Goal: Browse casually

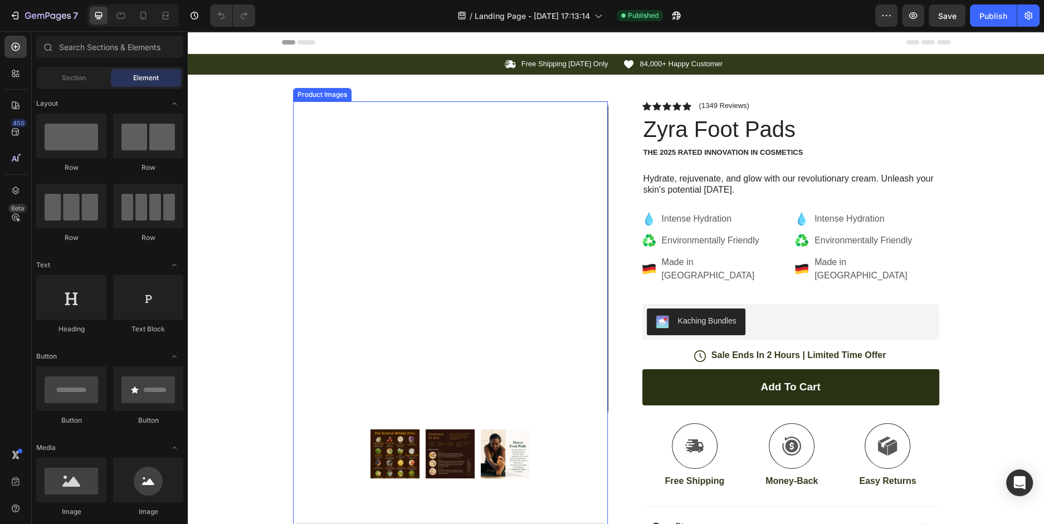
click at [368, 196] on img at bounding box center [450, 258] width 315 height 315
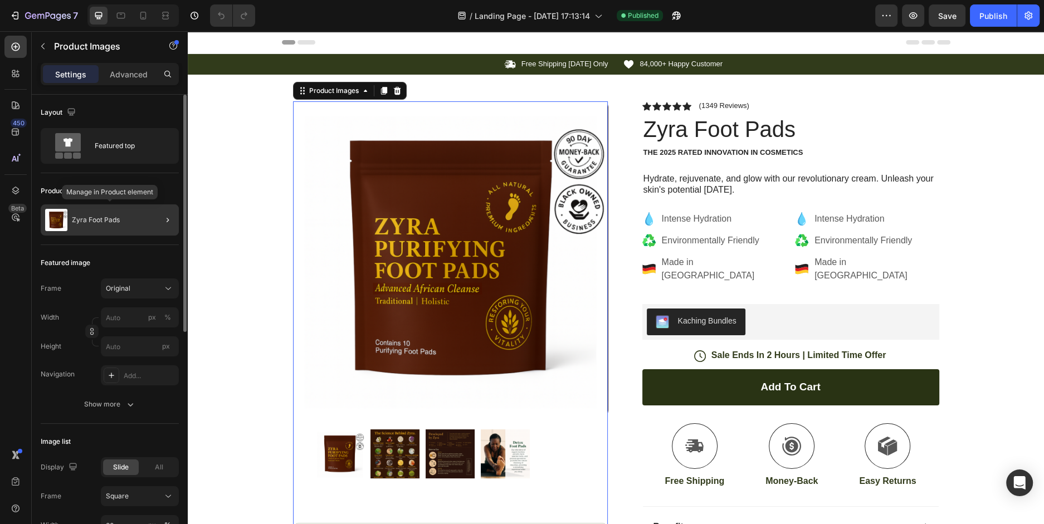
click at [100, 224] on div "Zyra Foot Pads" at bounding box center [110, 220] width 138 height 31
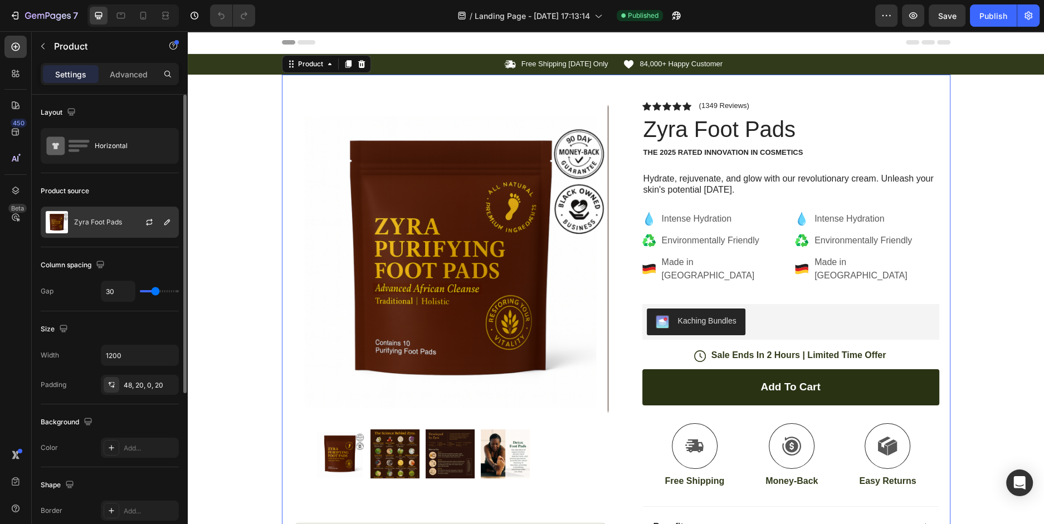
click at [122, 215] on div "Zyra Foot Pads" at bounding box center [110, 222] width 138 height 31
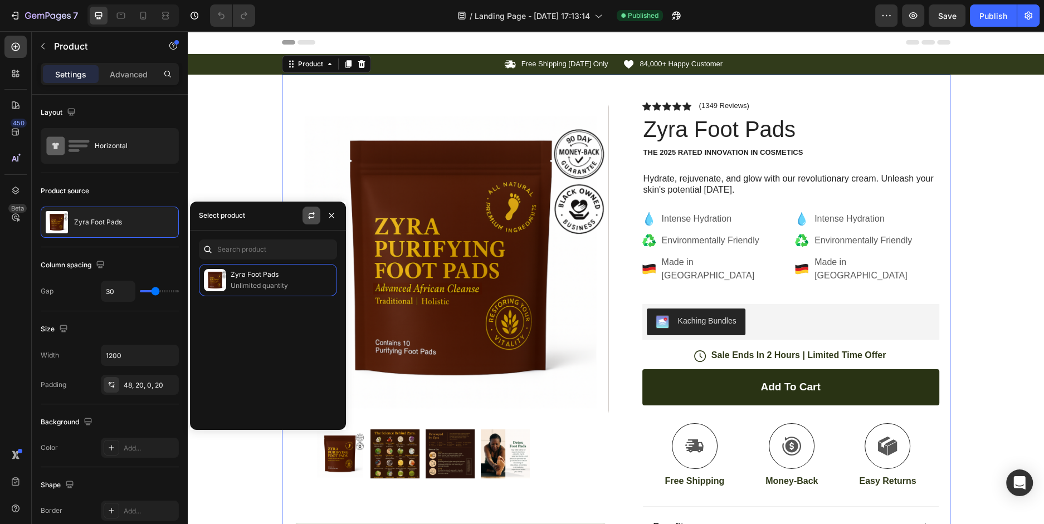
click at [309, 221] on button "button" at bounding box center [312, 216] width 18 height 18
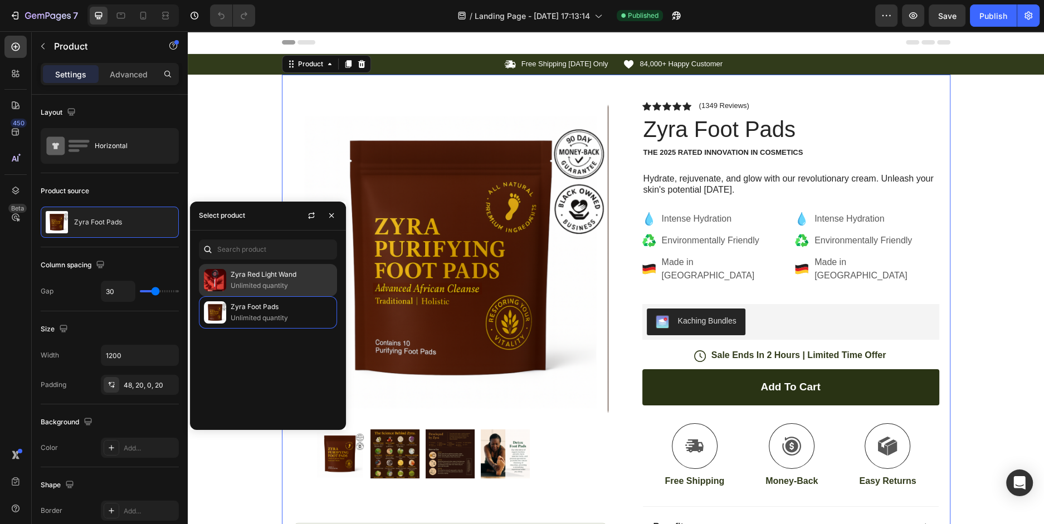
click at [298, 286] on p "Unlimited quantity" at bounding box center [281, 285] width 101 height 11
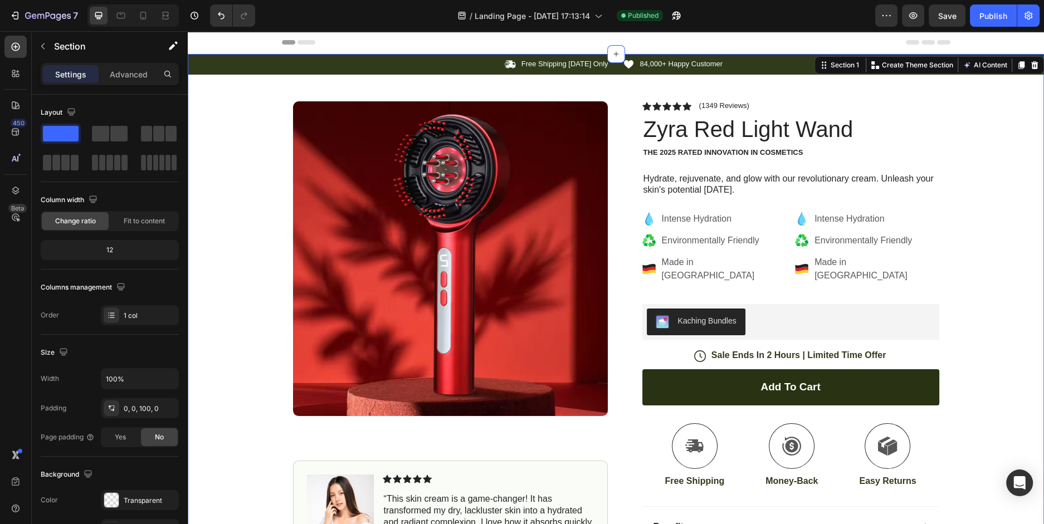
click at [1028, 177] on div "Icon Free Shipping [DATE] Only Text Block Row Icon 84,000+ Happy Customer Text …" at bounding box center [616, 351] width 857 height 594
click at [719, 180] on p "Hydrate, rejuvenate, and glow with our revolutionary cream. Unleash your skin's…" at bounding box center [791, 184] width 295 height 23
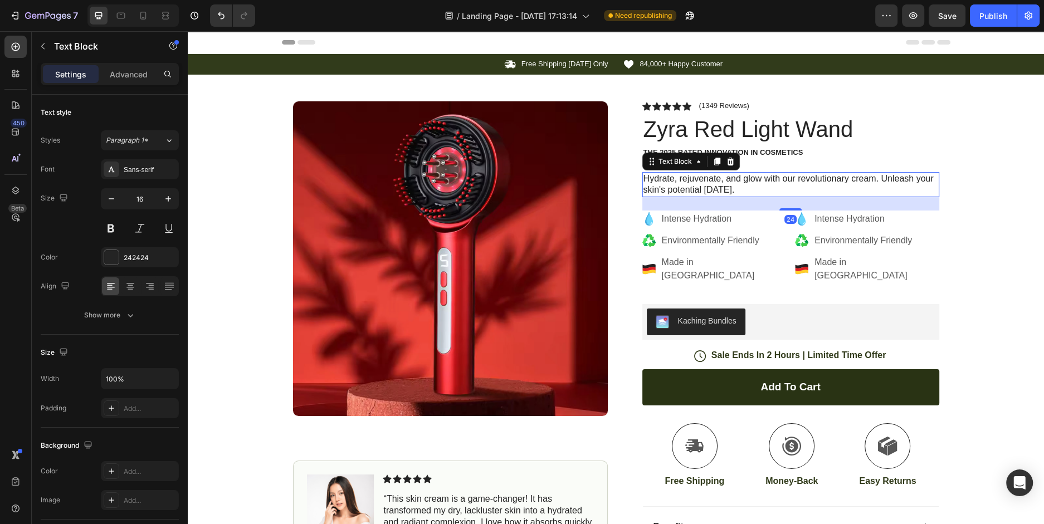
click at [719, 180] on p "Hydrate, rejuvenate, and glow with our revolutionary cream. Unleash your skin's…" at bounding box center [791, 184] width 295 height 23
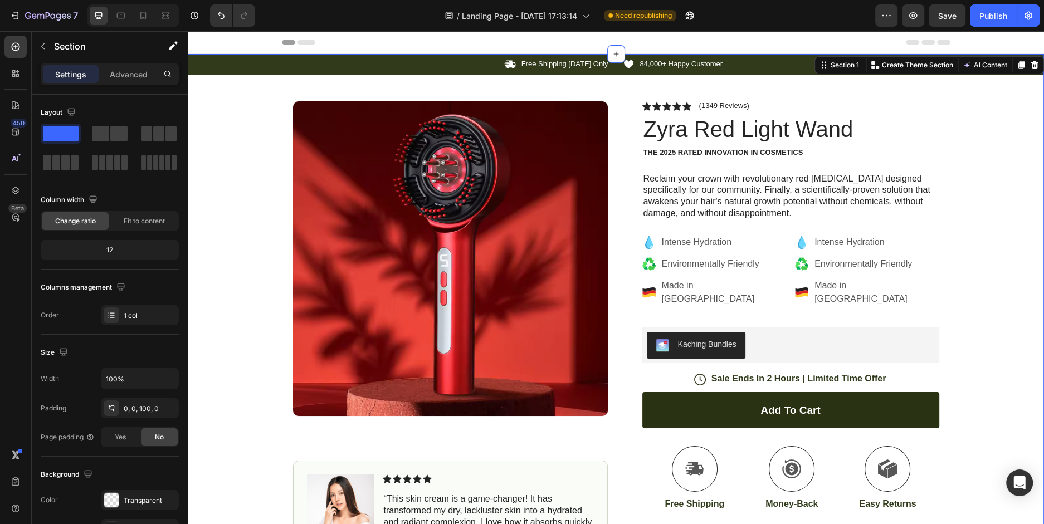
click at [970, 172] on div "Icon Free Shipping [DATE] Only Text Block Row Icon 84,000+ Happy Customer Text …" at bounding box center [616, 363] width 857 height 618
click at [709, 148] on p "The 2025 Rated Innovation in Cosmetics" at bounding box center [791, 152] width 295 height 9
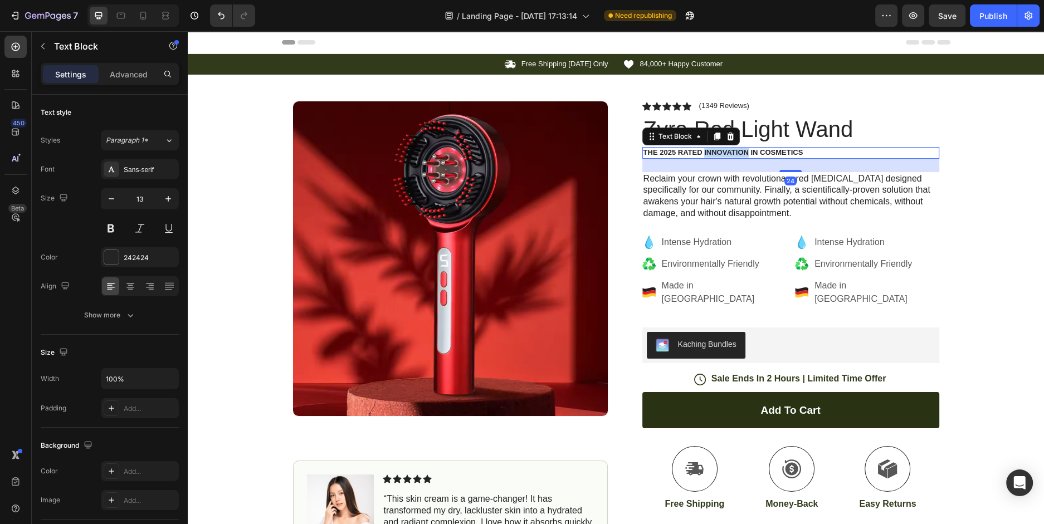
click at [709, 148] on p "The 2025 Rated Innovation in Cosmetics" at bounding box center [791, 152] width 295 height 9
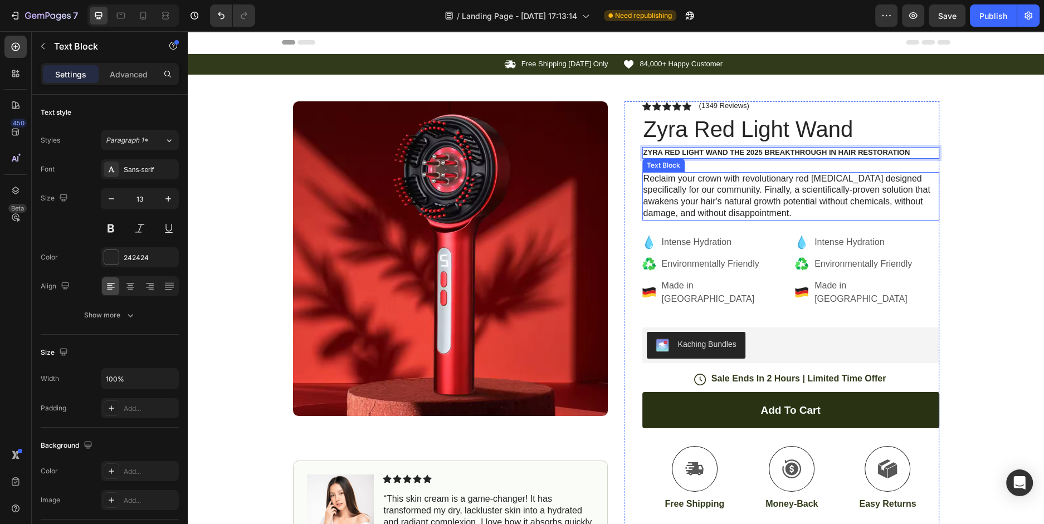
click at [800, 198] on p "Reclaim your crown with revolutionary red [MEDICAL_DATA] designed specifically …" at bounding box center [791, 196] width 295 height 46
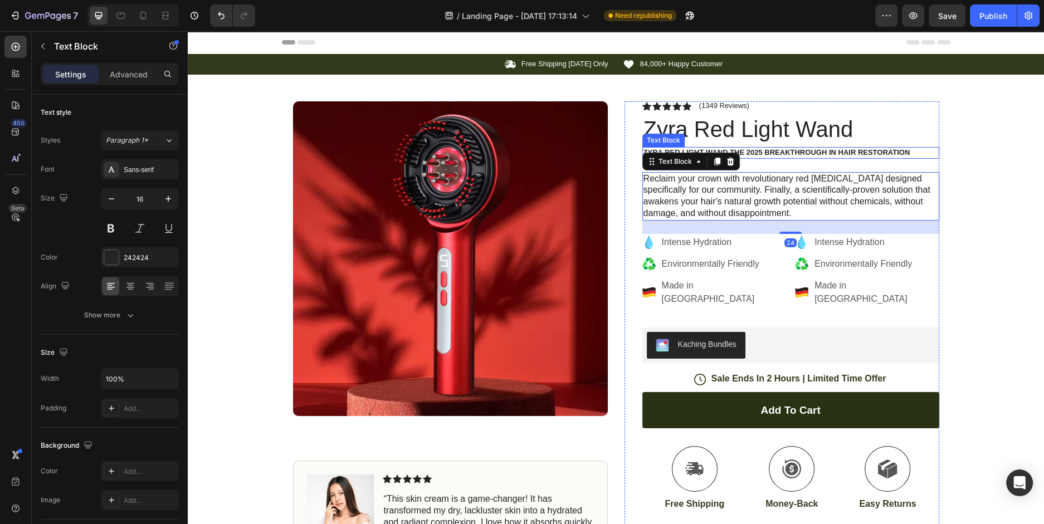
click at [914, 153] on p "Zyra Red Light Wand THE 2025 BREAKTHROUGH IN HAIR RESTORATION" at bounding box center [791, 152] width 295 height 9
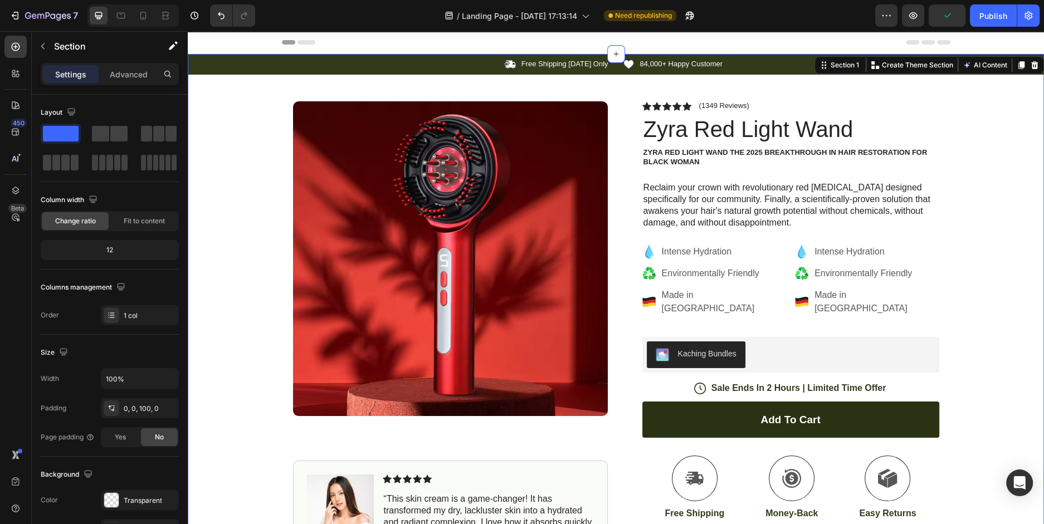
click at [988, 170] on div "Icon Free Shipping [DATE] Only Text Block Row Icon 84,000+ Happy Customer Text …" at bounding box center [616, 367] width 857 height 627
click at [691, 150] on strong "Zyra Red Light Wand" at bounding box center [686, 152] width 85 height 8
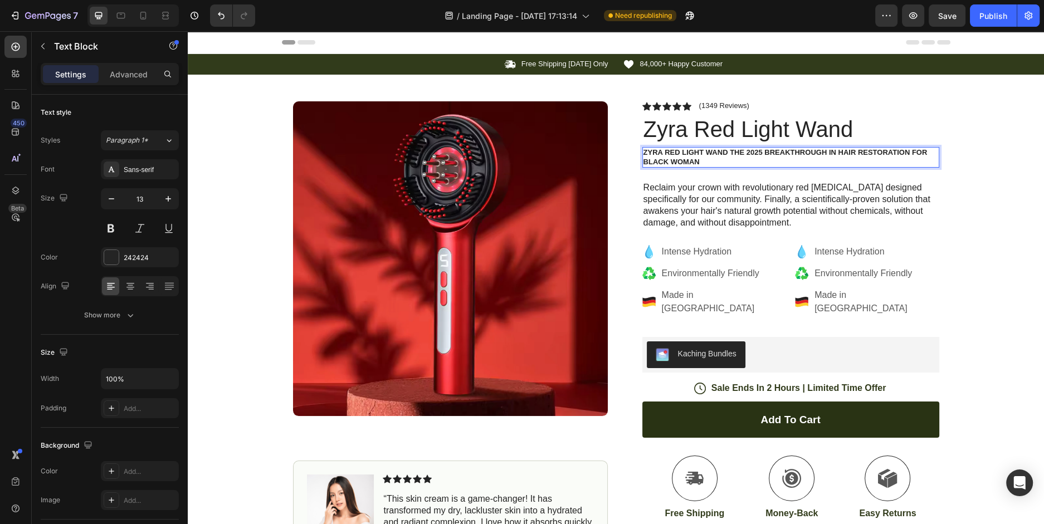
click at [725, 150] on strong "THE 2025 BREAKTHROUGH IN HAIR RESTORATION FOR BLACK WOMAN" at bounding box center [786, 157] width 284 height 18
click at [725, 142] on h1 "Zyra Red Light Wand" at bounding box center [791, 129] width 297 height 31
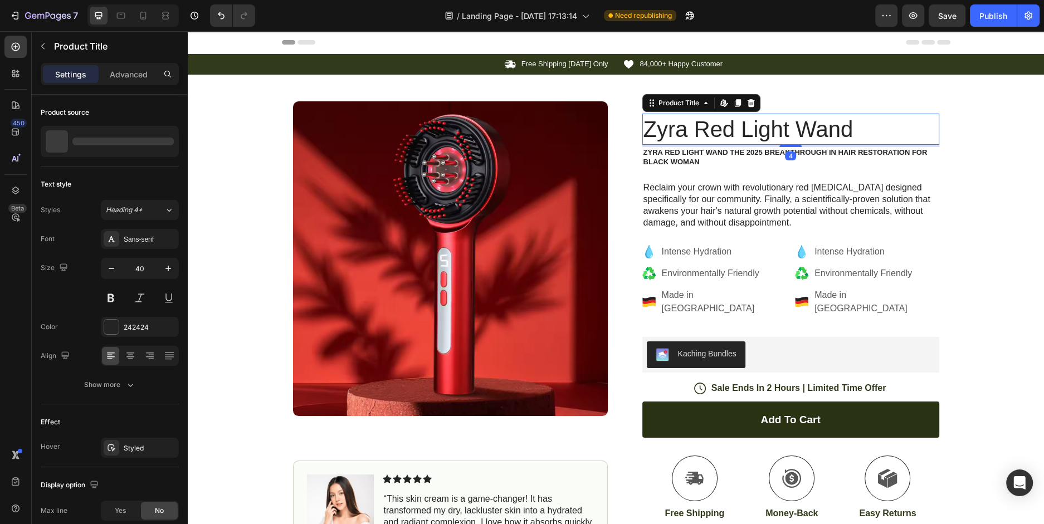
click at [725, 141] on h1 "Zyra Red Light Wand" at bounding box center [791, 129] width 297 height 31
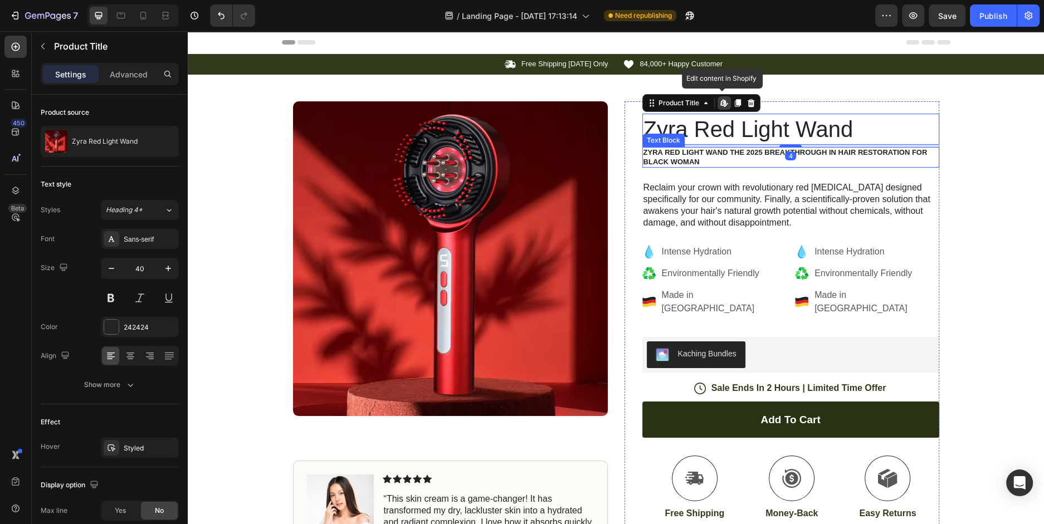
click at [736, 158] on p "Zyra Red Light Wand THE 2025 BREAKTHROUGH IN HAIR RESTORATION FOR BLACK WOMAN" at bounding box center [791, 157] width 295 height 19
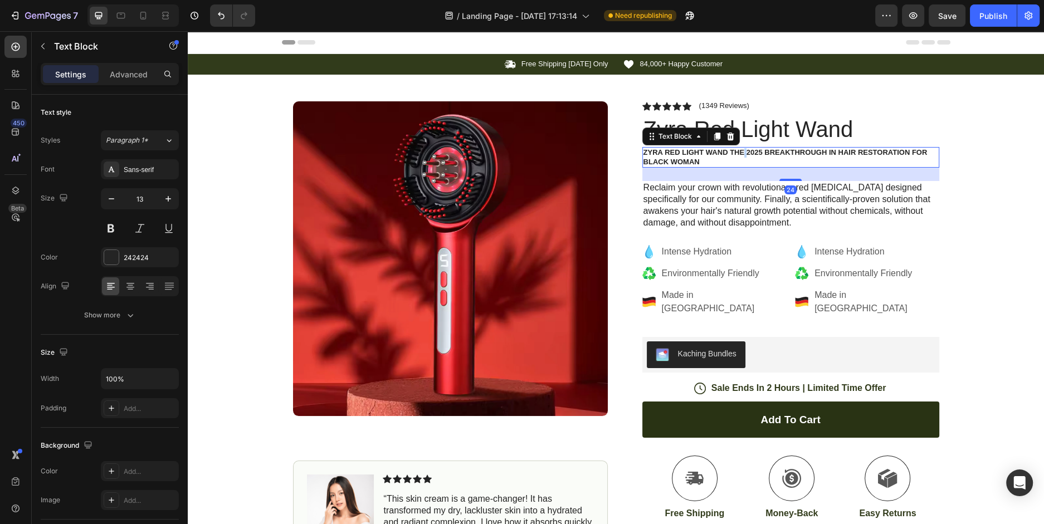
click at [737, 149] on strong "THE 2025 BREAKTHROUGH IN HAIR RESTORATION FOR BLACK WOMAN" at bounding box center [786, 157] width 284 height 18
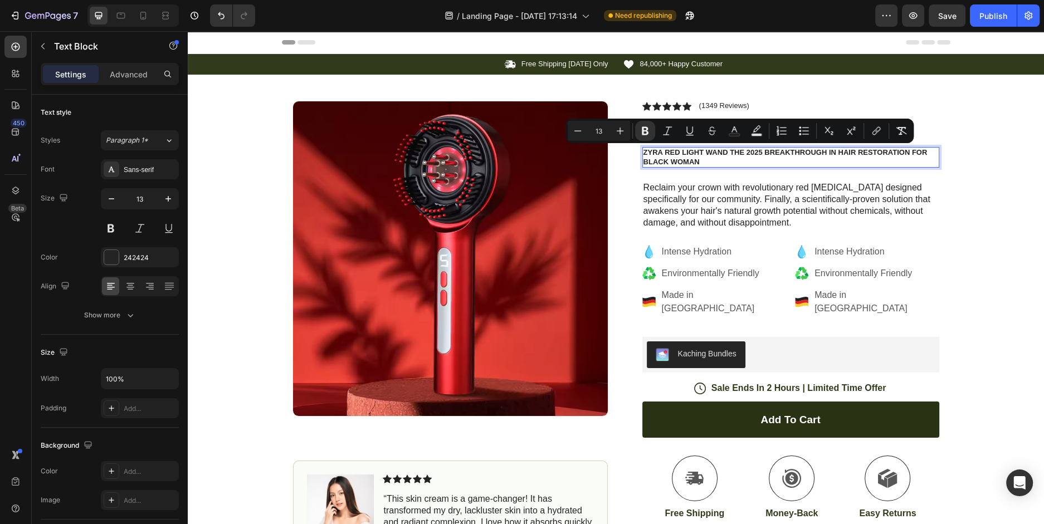
click at [734, 155] on strong "THE 2025 BREAKTHROUGH IN HAIR RESTORATION FOR BLACK WOMAN" at bounding box center [786, 157] width 284 height 18
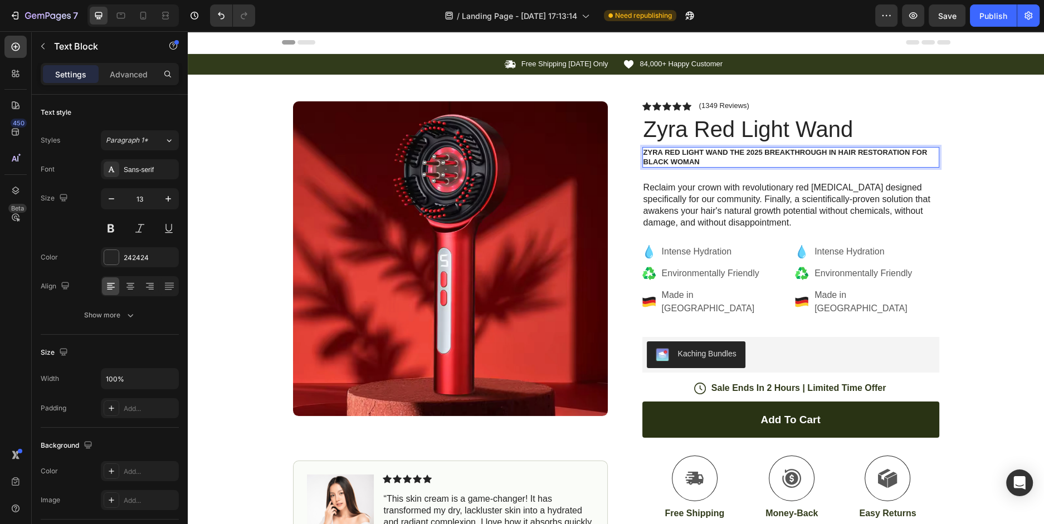
click at [743, 154] on strong "THE 2025 BREAKTHROUGH IN HAIR RESTORATION FOR BLACK WOMAN" at bounding box center [786, 157] width 284 height 18
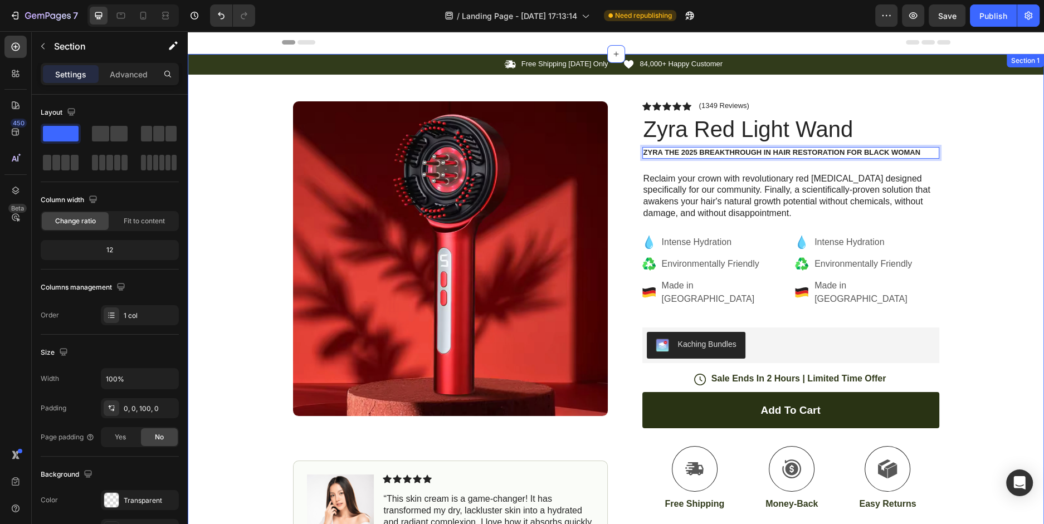
click at [957, 166] on div "Icon Free Shipping [DATE] Only Text Block Row Icon 84,000+ Happy Customer Text …" at bounding box center [616, 363] width 857 height 618
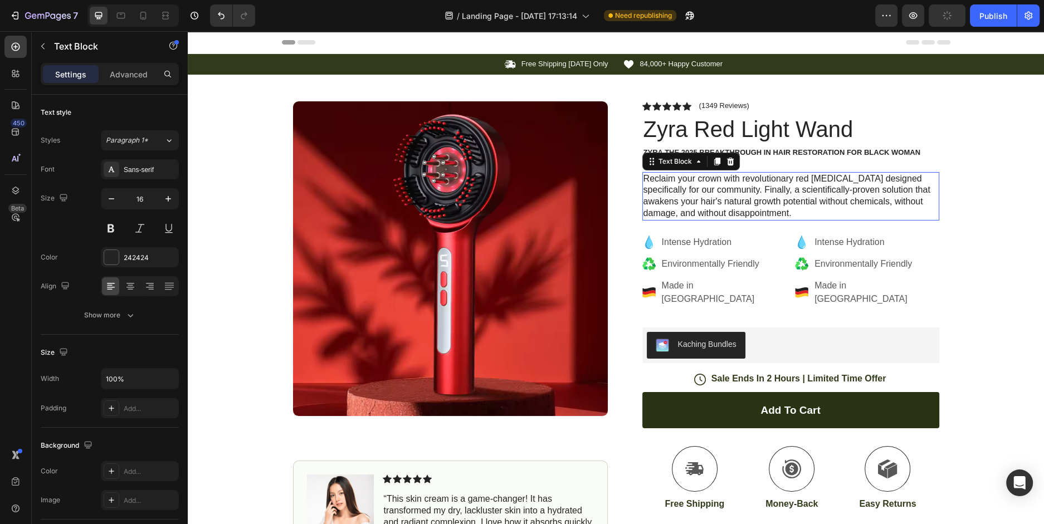
click at [853, 183] on p "Reclaim your crown with revolutionary red [MEDICAL_DATA] designed specifically …" at bounding box center [791, 196] width 295 height 46
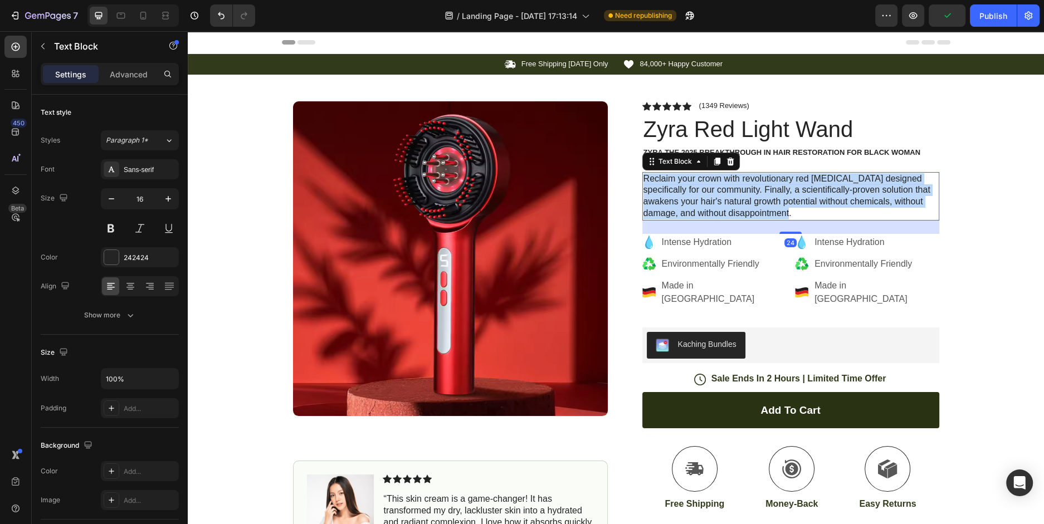
click at [853, 183] on p "Reclaim your crown with revolutionary red [MEDICAL_DATA] designed specifically …" at bounding box center [791, 196] width 295 height 46
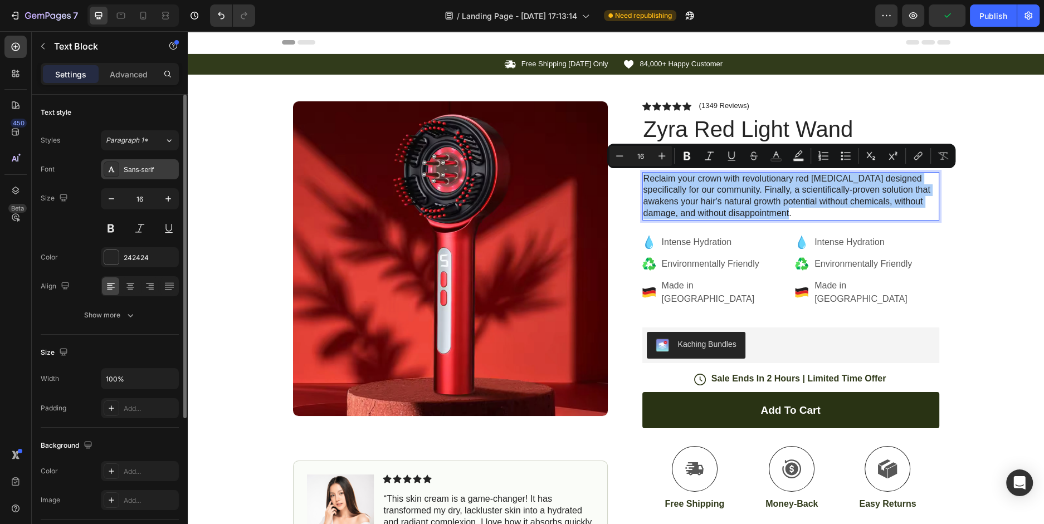
click at [146, 163] on div "Sans-serif" at bounding box center [140, 169] width 78 height 20
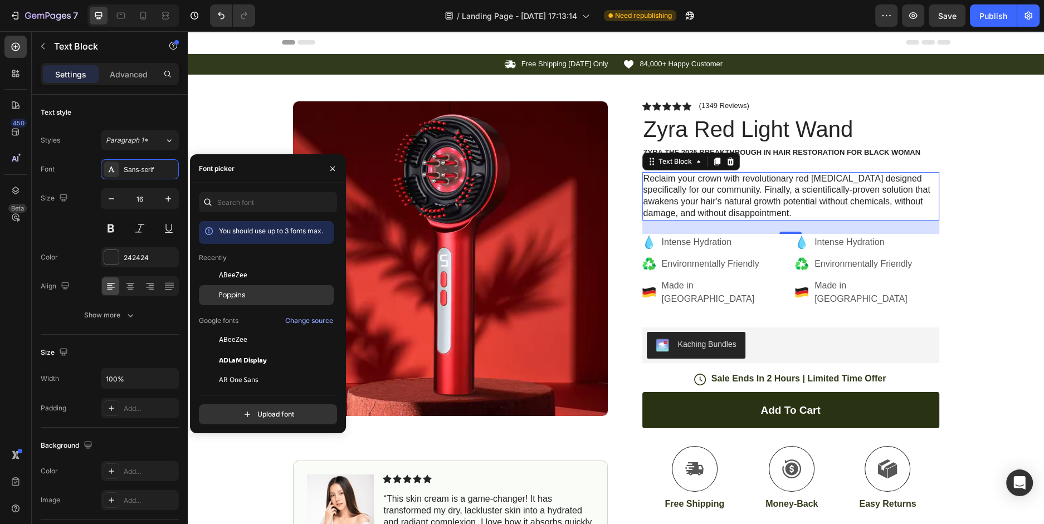
click at [240, 293] on span "Poppins" at bounding box center [232, 295] width 27 height 10
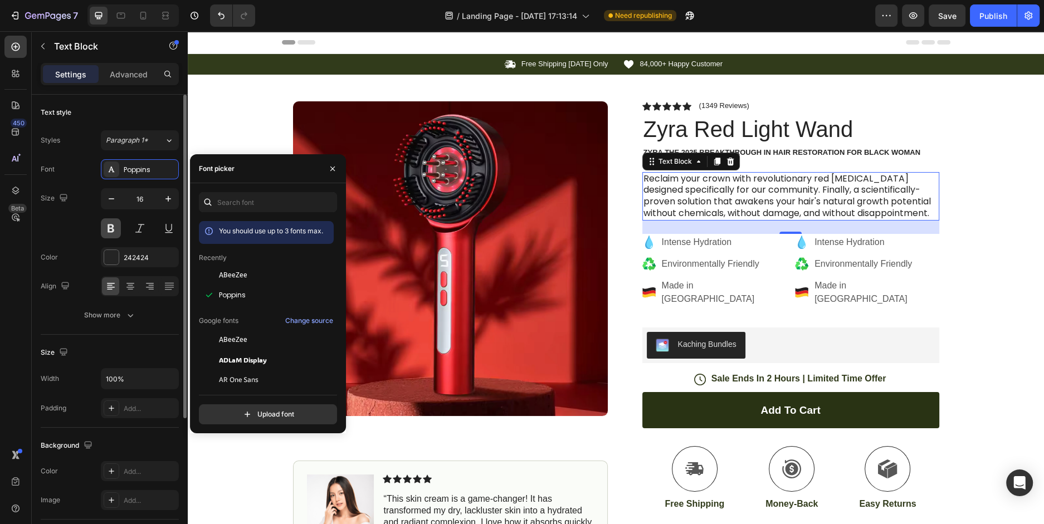
click at [110, 225] on button at bounding box center [111, 228] width 20 height 20
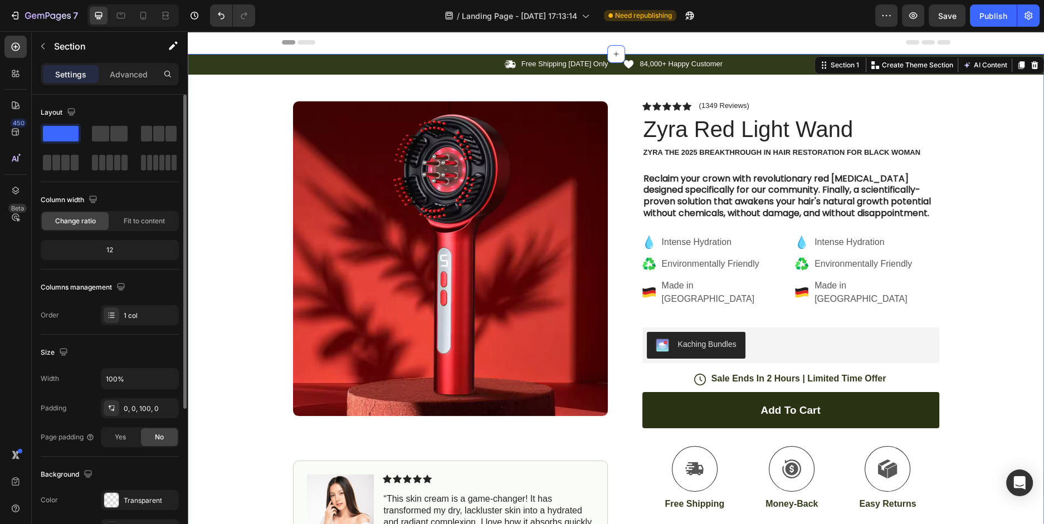
click at [979, 188] on div "Icon Free Shipping [DATE] Only Text Block Row Icon 84,000+ Happy Customer Text …" at bounding box center [616, 363] width 857 height 618
click at [716, 240] on p "Intense Hydration" at bounding box center [723, 242] width 123 height 13
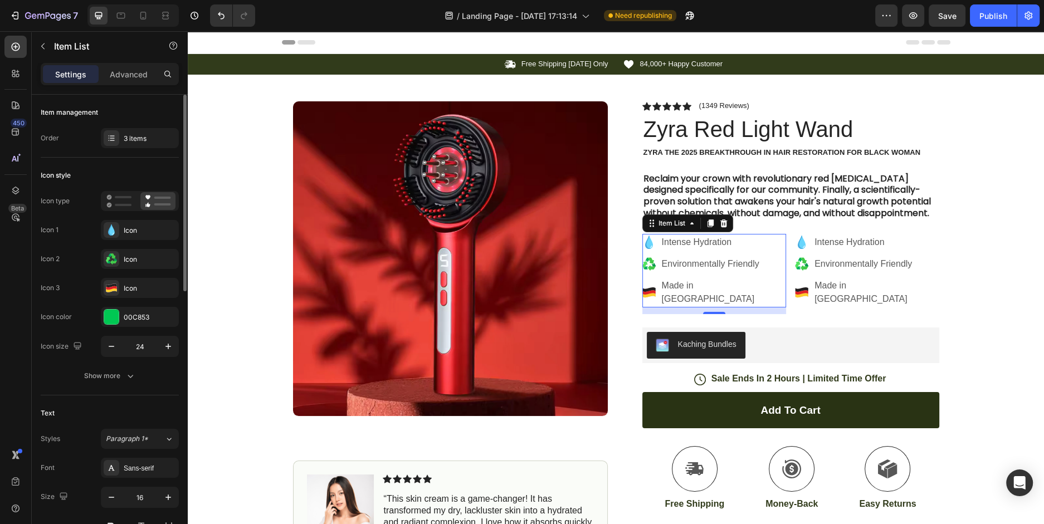
click at [710, 242] on p "Intense Hydration" at bounding box center [723, 242] width 123 height 13
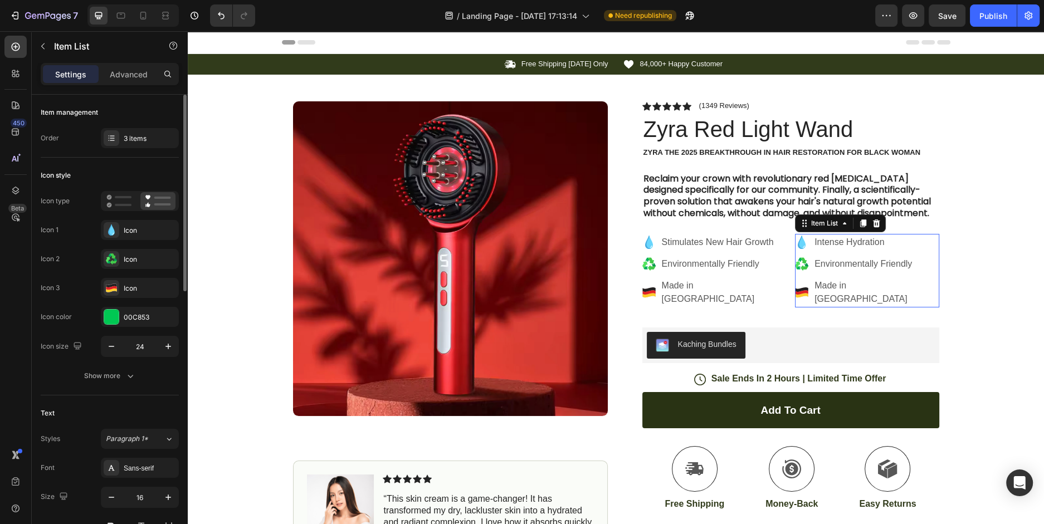
click at [839, 240] on p "Intense Hydration" at bounding box center [876, 242] width 123 height 13
